Goal: Entertainment & Leisure: Consume media (video, audio)

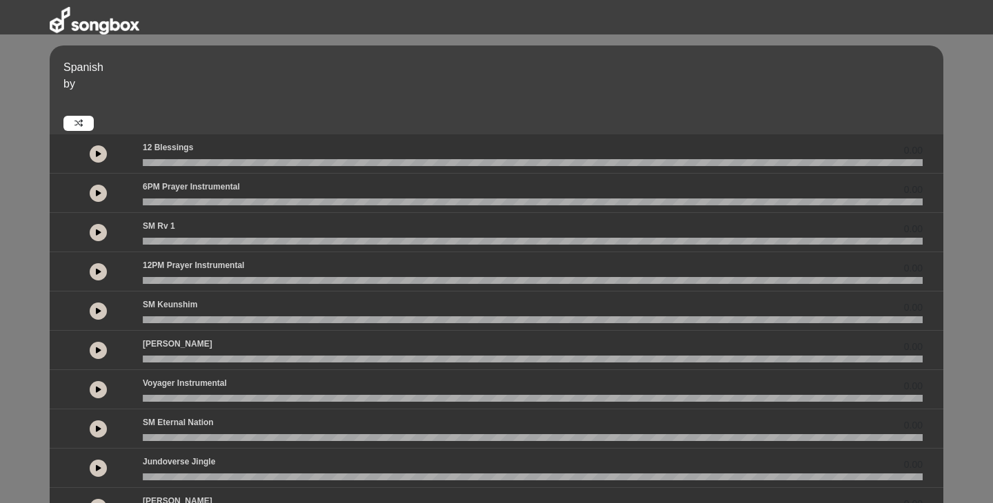
click at [99, 193] on icon at bounding box center [99, 193] width 6 height 7
click at [99, 193] on icon at bounding box center [99, 193] width 4 height 7
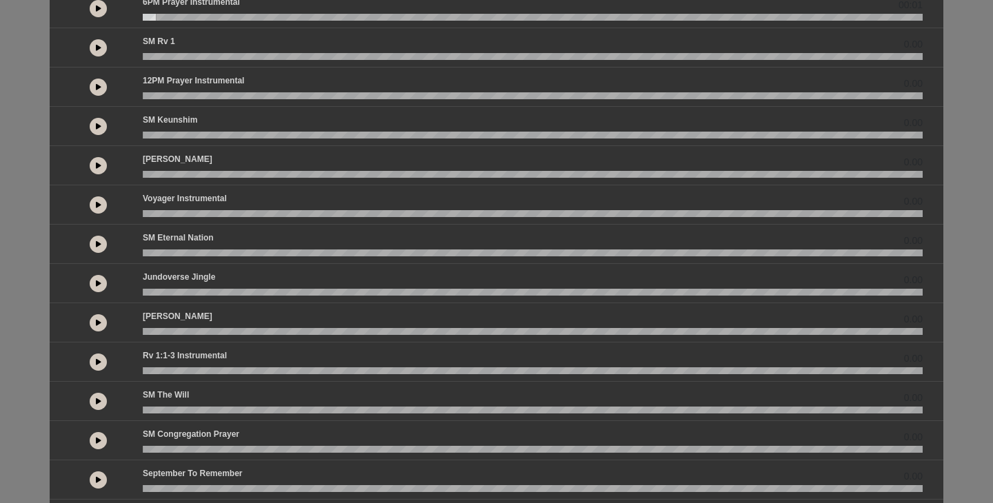
scroll to position [187, 0]
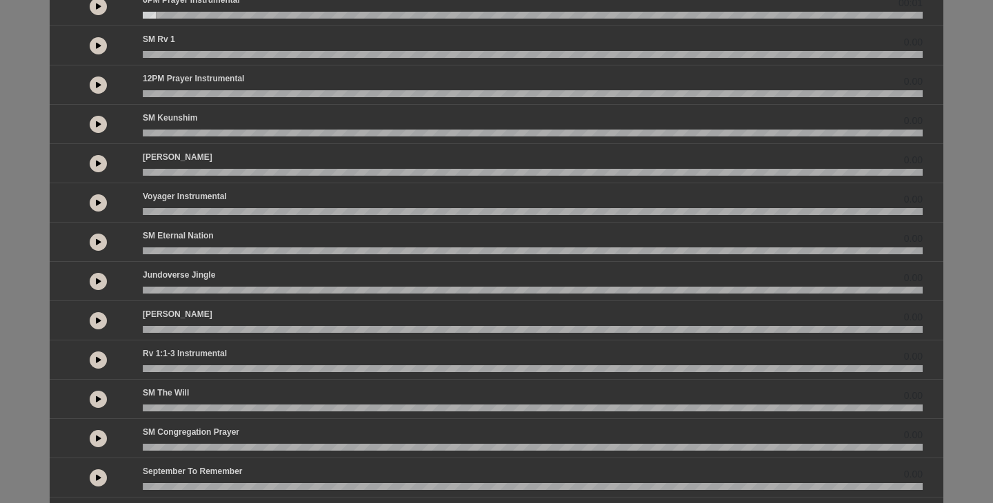
click at [97, 359] on icon at bounding box center [99, 360] width 6 height 7
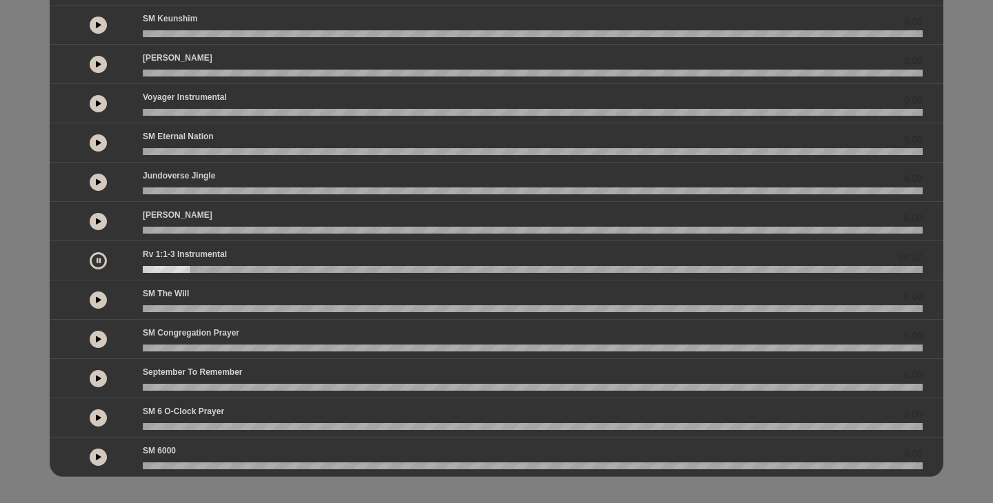
scroll to position [293, 0]
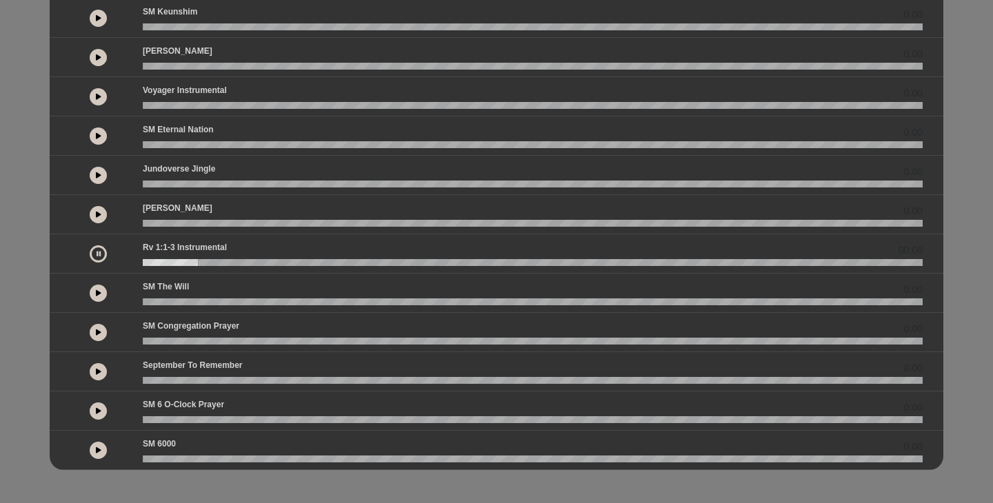
click at [99, 408] on icon at bounding box center [99, 411] width 6 height 7
click at [99, 409] on icon at bounding box center [99, 411] width 4 height 7
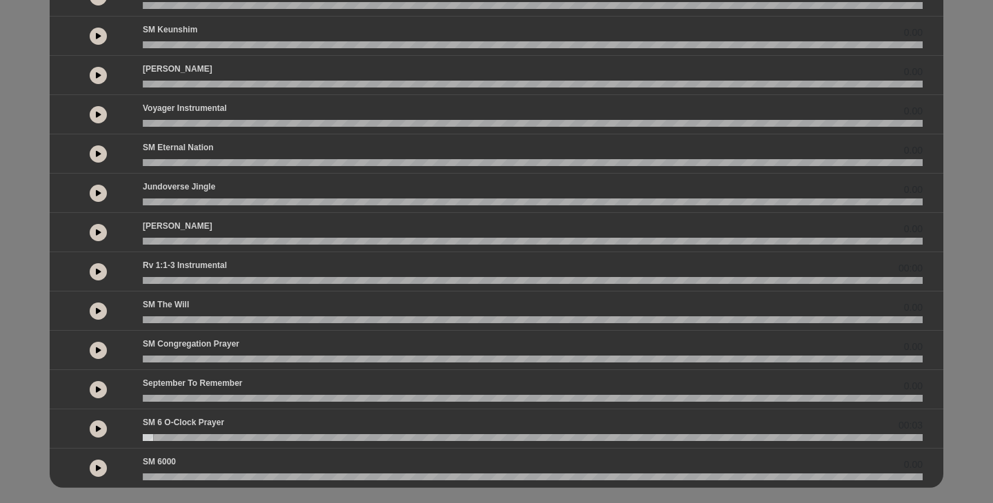
scroll to position [272, 0]
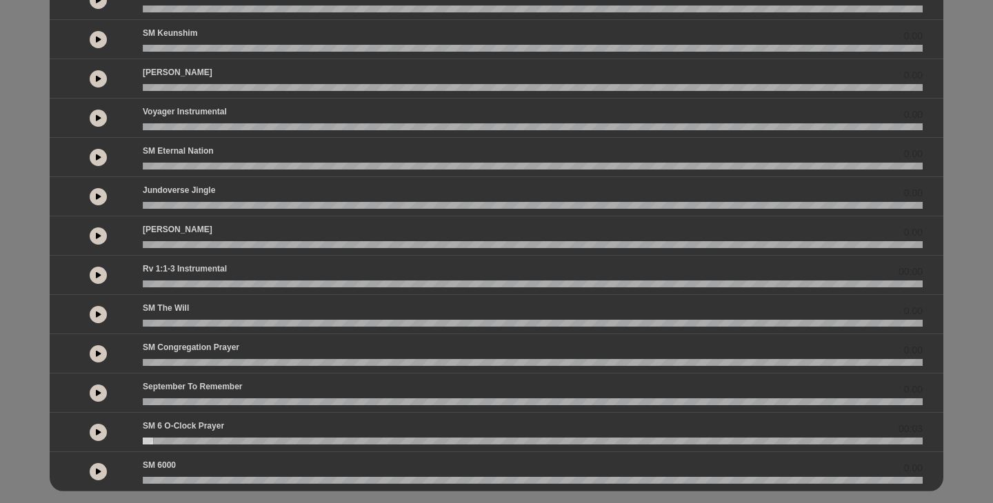
click at [97, 434] on icon at bounding box center [99, 432] width 6 height 7
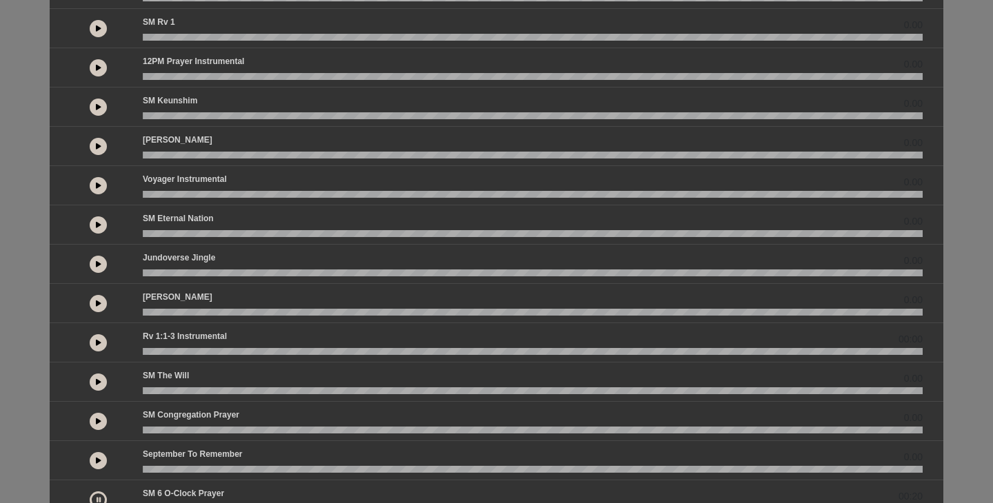
scroll to position [202, 0]
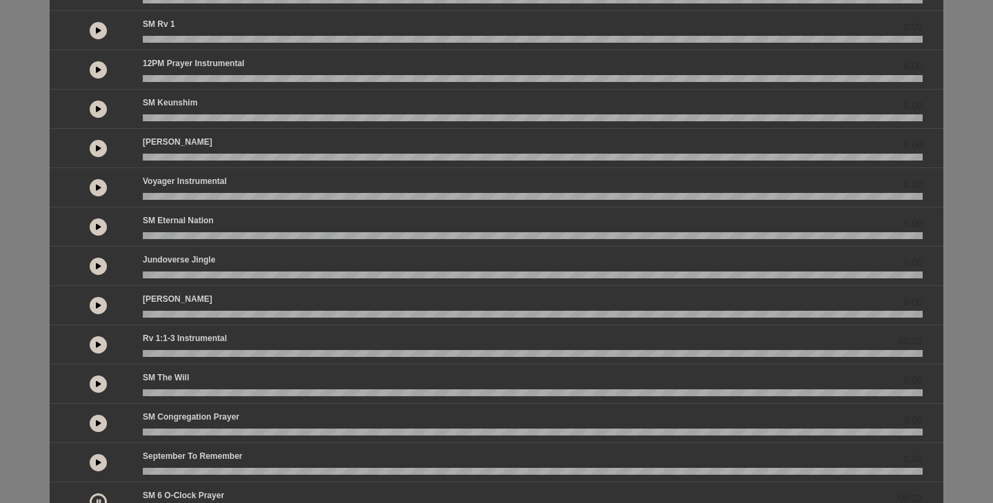
click at [97, 69] on icon at bounding box center [99, 69] width 6 height 7
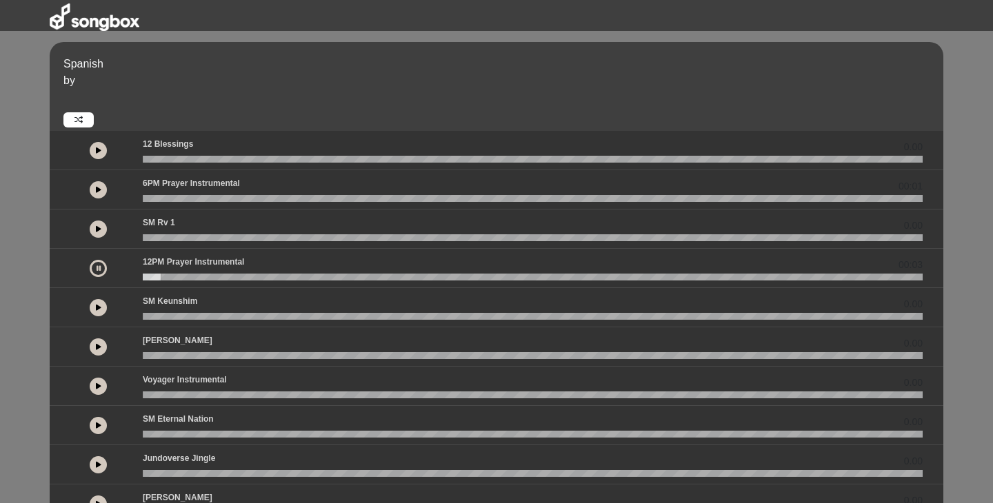
scroll to position [0, 0]
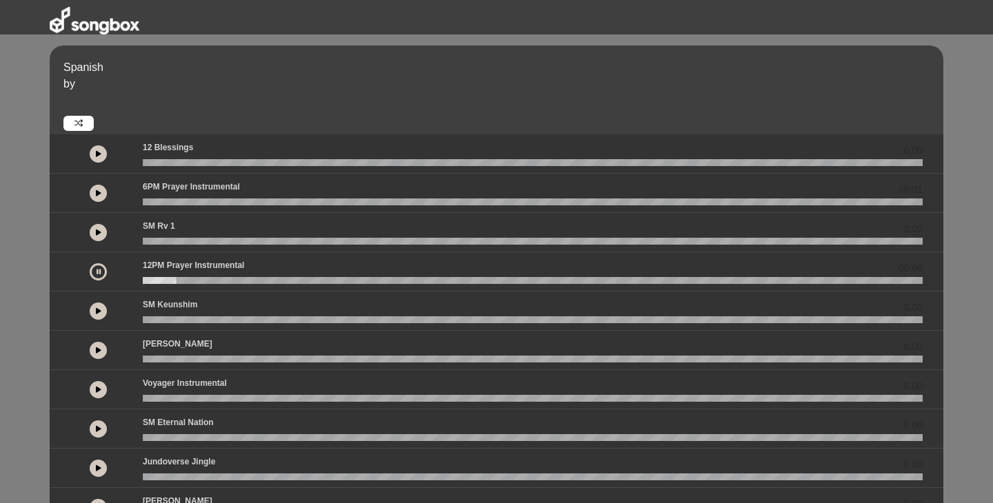
click at [100, 192] on icon at bounding box center [99, 193] width 6 height 7
click at [99, 193] on icon at bounding box center [99, 193] width 4 height 7
click at [151, 203] on wave at bounding box center [533, 202] width 780 height 7
click at [98, 272] on icon at bounding box center [99, 271] width 6 height 7
click at [99, 273] on icon at bounding box center [99, 271] width 4 height 7
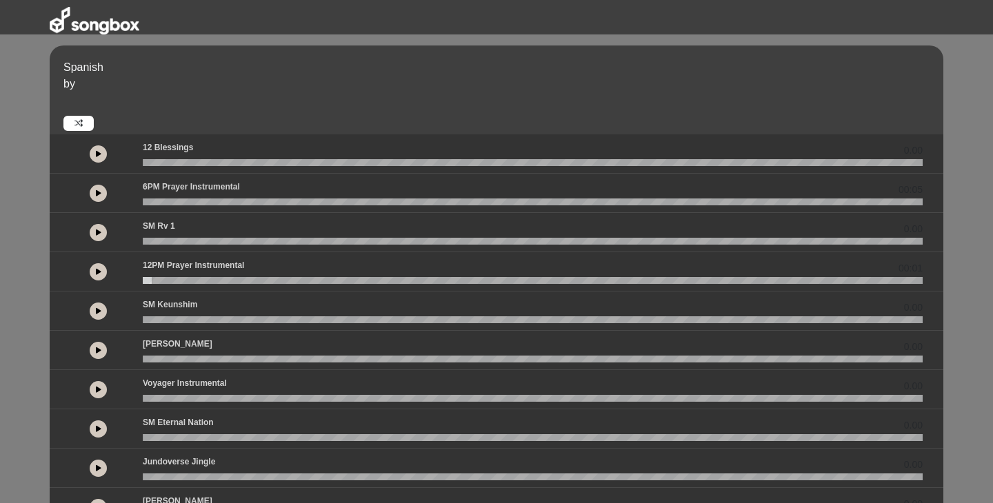
click at [99, 268] on icon at bounding box center [99, 271] width 6 height 7
click at [94, 274] on button at bounding box center [98, 271] width 17 height 17
click at [98, 270] on icon at bounding box center [99, 271] width 6 height 7
click at [99, 272] on icon at bounding box center [99, 271] width 4 height 7
